Goal: Task Accomplishment & Management: Manage account settings

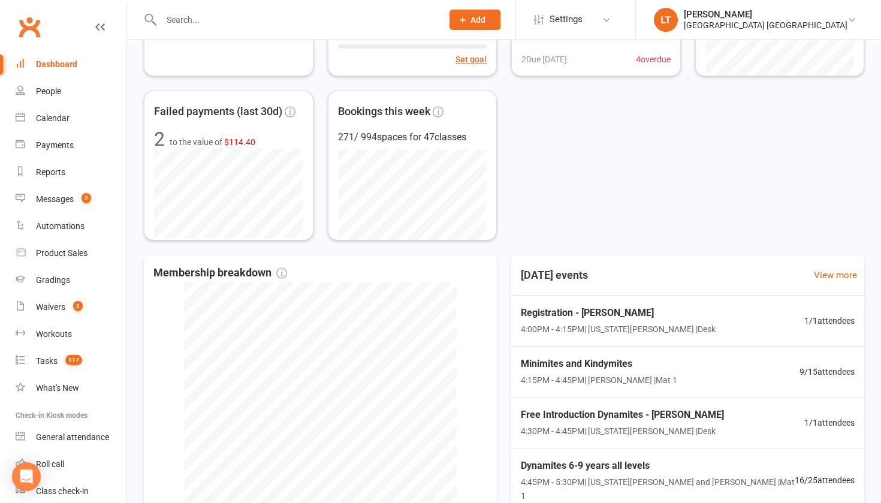
scroll to position [49, 0]
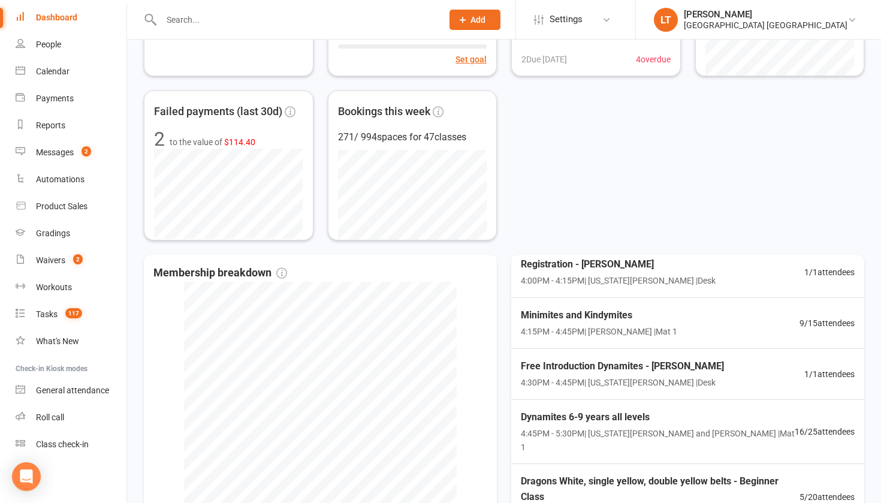
click at [73, 19] on div "Dashboard" at bounding box center [56, 18] width 41 height 10
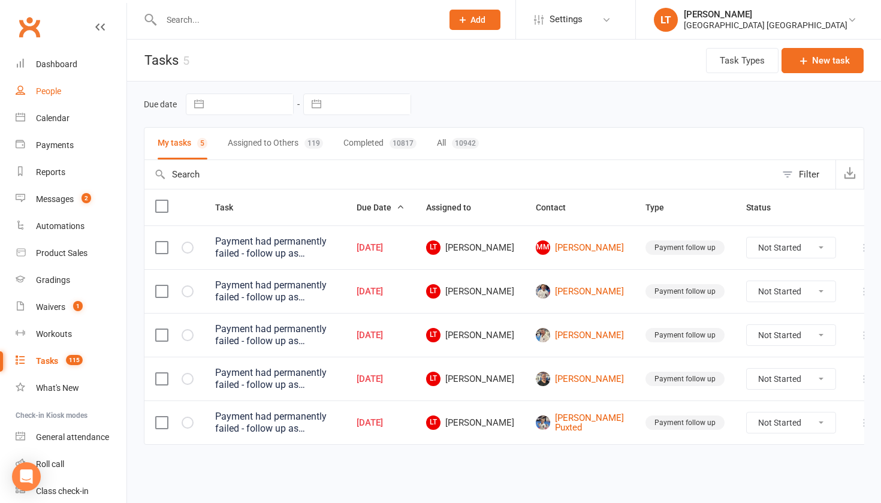
click at [49, 93] on div "People" at bounding box center [48, 91] width 25 height 10
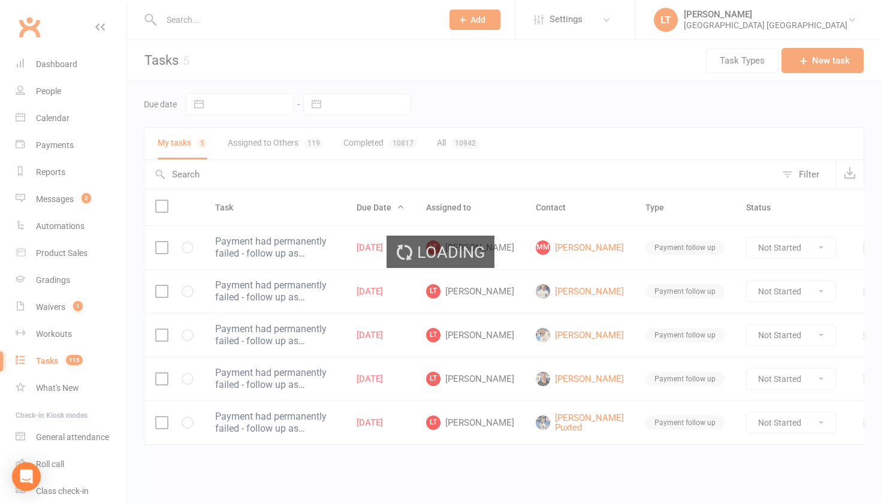
select select "100"
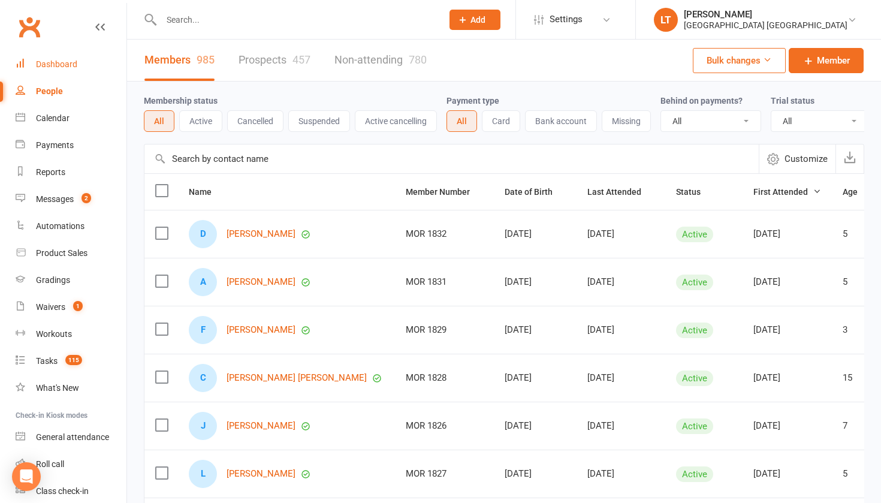
click at [62, 64] on div "Dashboard" at bounding box center [56, 64] width 41 height 10
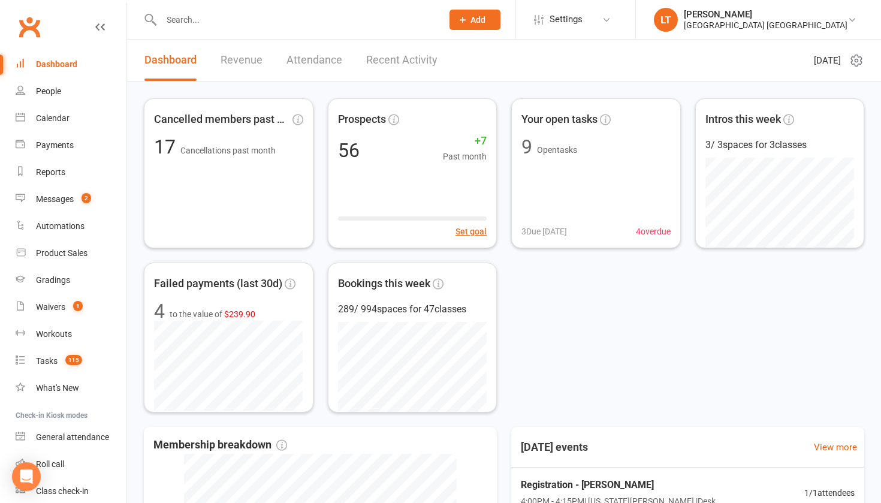
click at [233, 24] on input "text" at bounding box center [296, 19] width 276 height 17
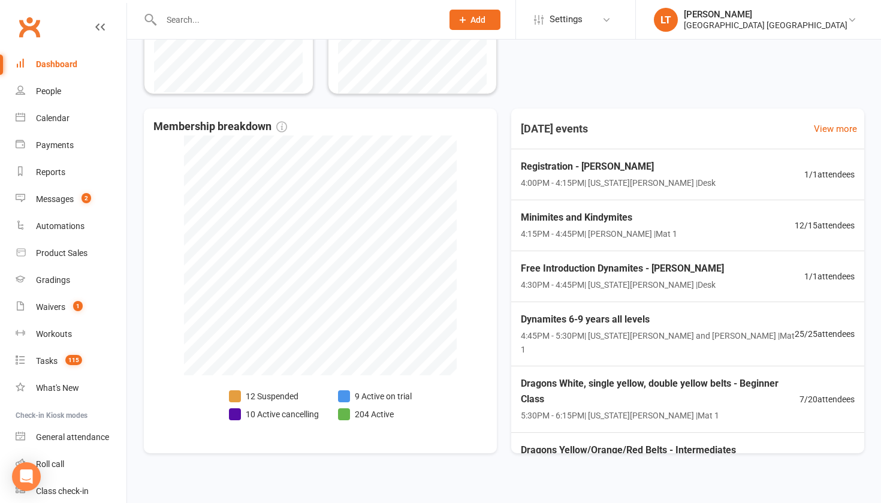
scroll to position [321, 0]
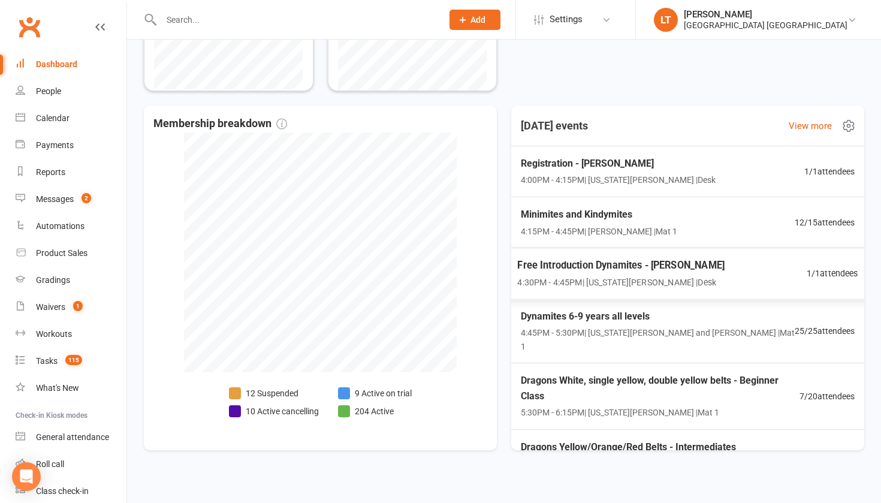
click at [604, 270] on span "Free Introduction Dynamites - [PERSON_NAME]" at bounding box center [620, 265] width 207 height 16
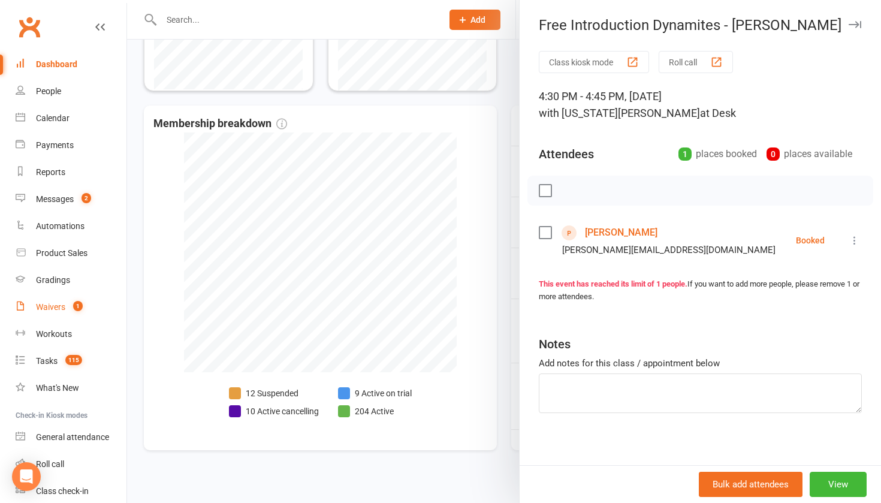
click at [61, 309] on div "Waivers" at bounding box center [50, 307] width 29 height 10
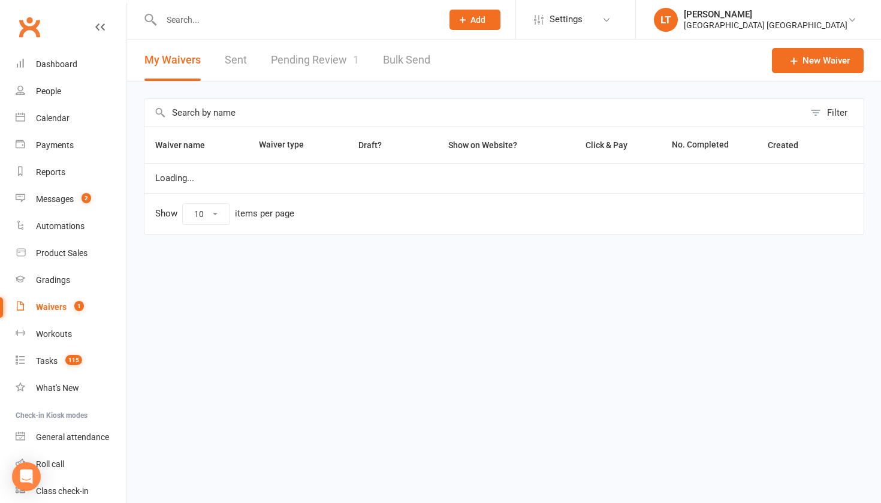
select select "50"
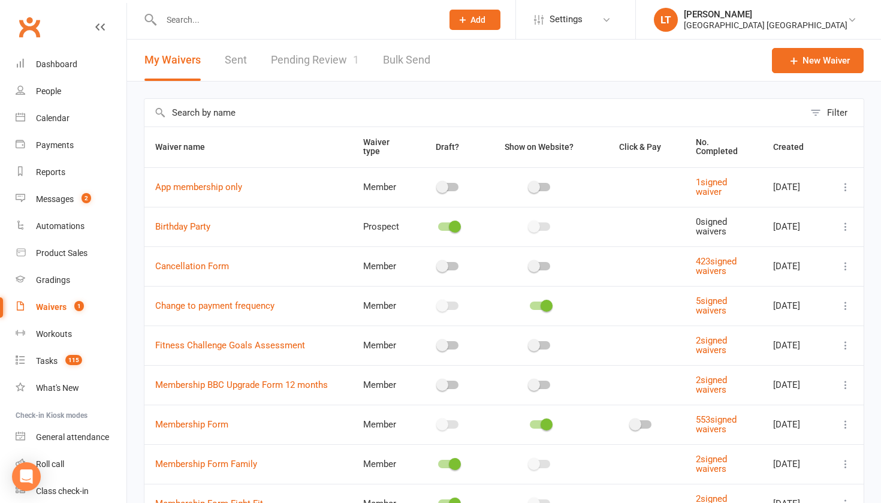
click at [335, 66] on link "Pending Review 1" at bounding box center [315, 60] width 88 height 41
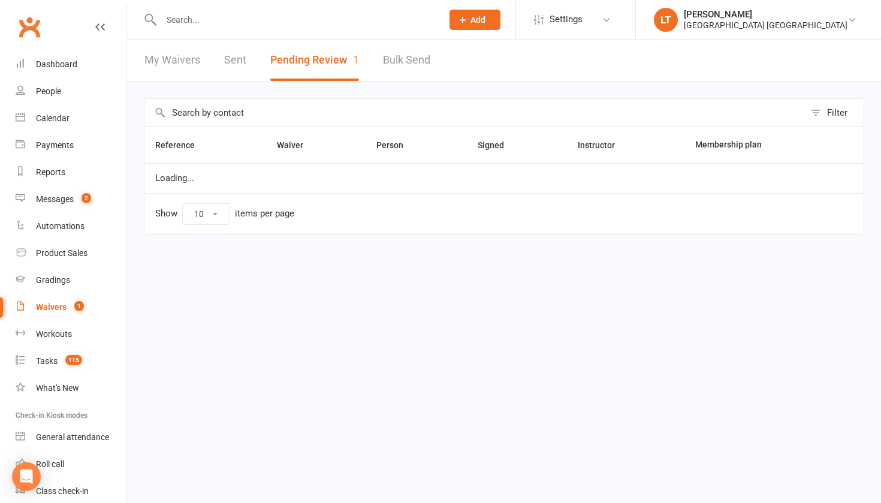
select select "50"
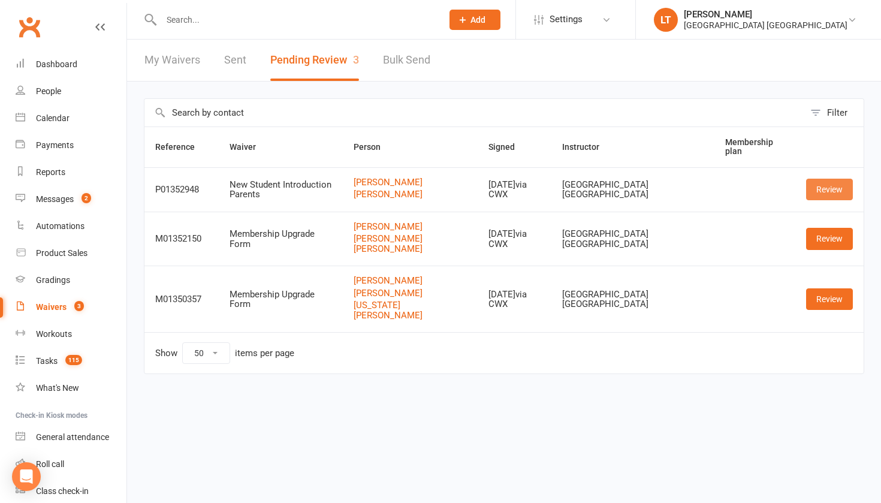
click at [819, 193] on link "Review" at bounding box center [829, 190] width 47 height 22
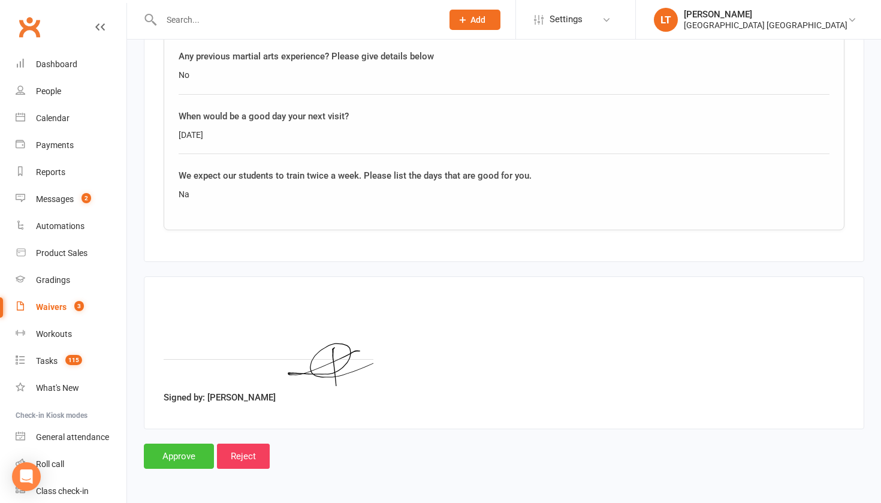
scroll to position [1912, 0]
click at [191, 443] on input "Approve" at bounding box center [179, 455] width 70 height 25
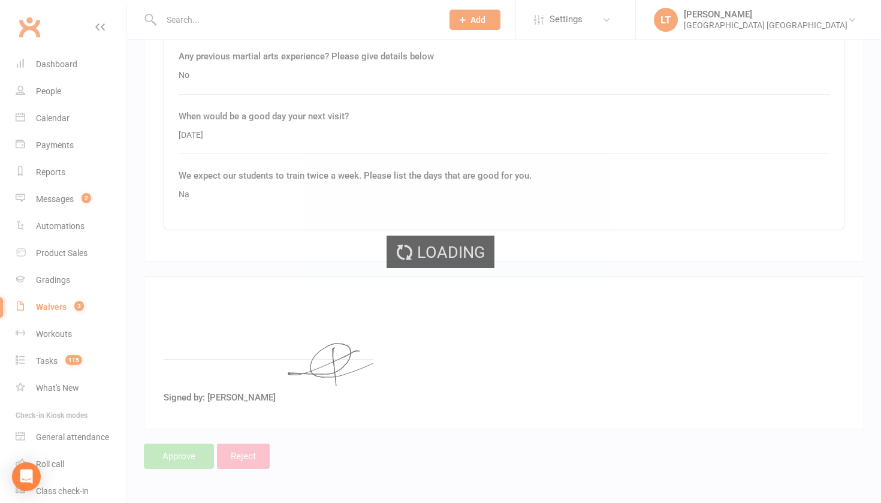
select select "50"
